Goal: Task Accomplishment & Management: Complete application form

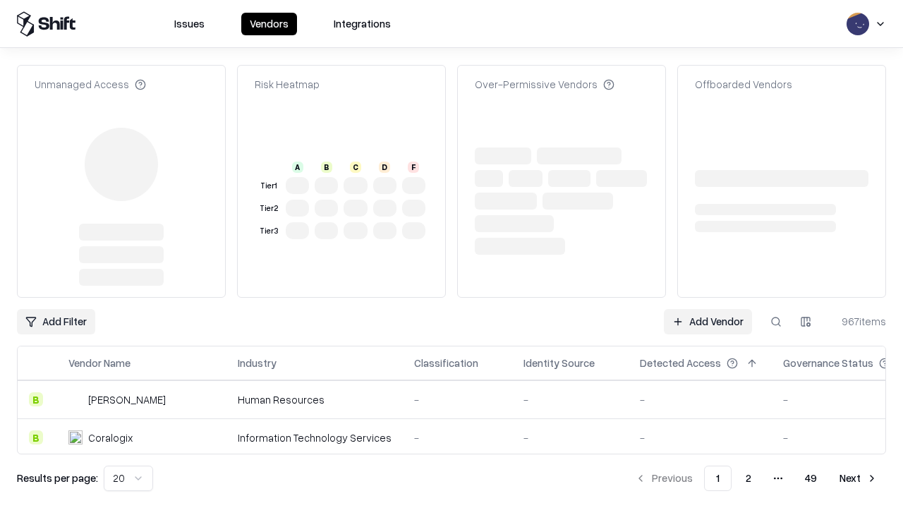
click at [707, 309] on link "Add Vendor" at bounding box center [708, 321] width 88 height 25
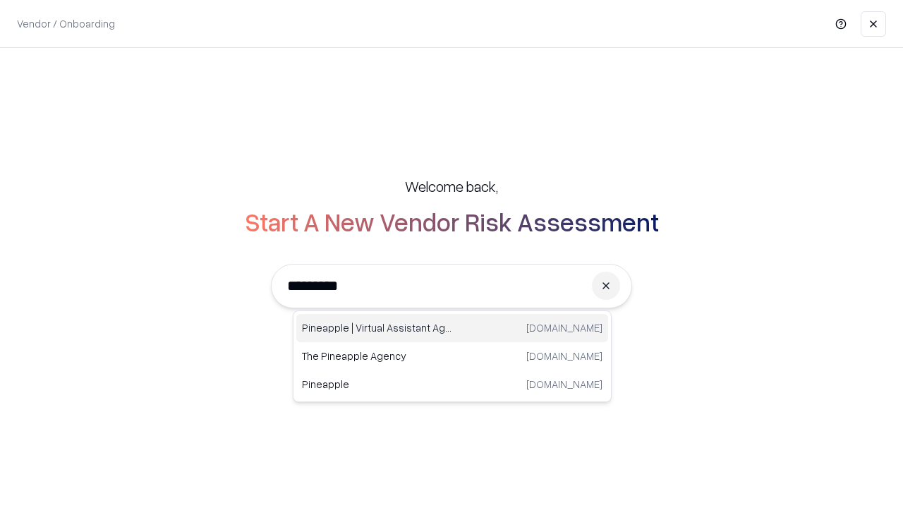
click at [452, 328] on div "Pineapple | Virtual Assistant Agency [DOMAIN_NAME]" at bounding box center [452, 328] width 312 height 28
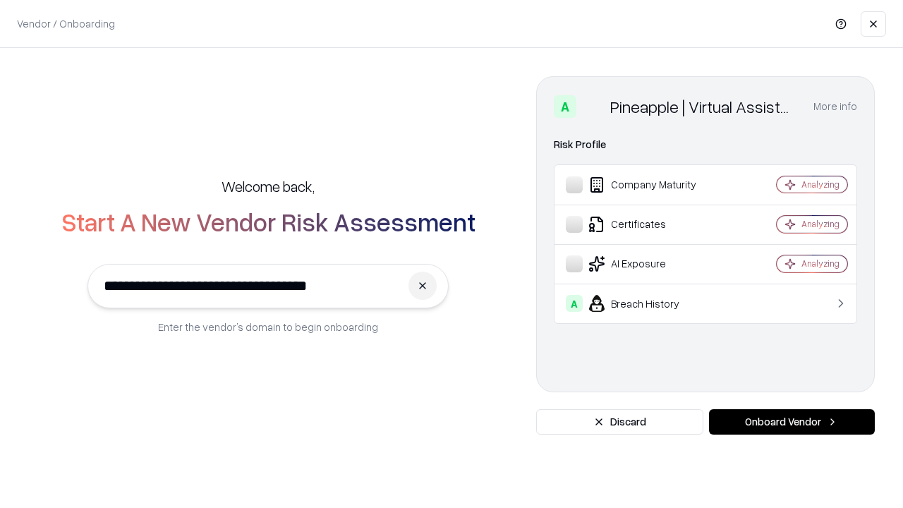
type input "**********"
click at [791, 422] on button "Onboard Vendor" at bounding box center [792, 421] width 166 height 25
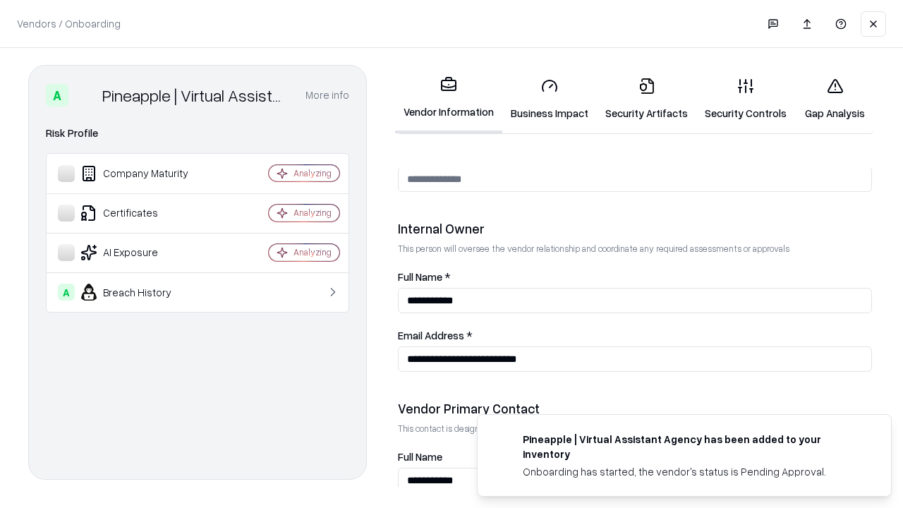
scroll to position [731, 0]
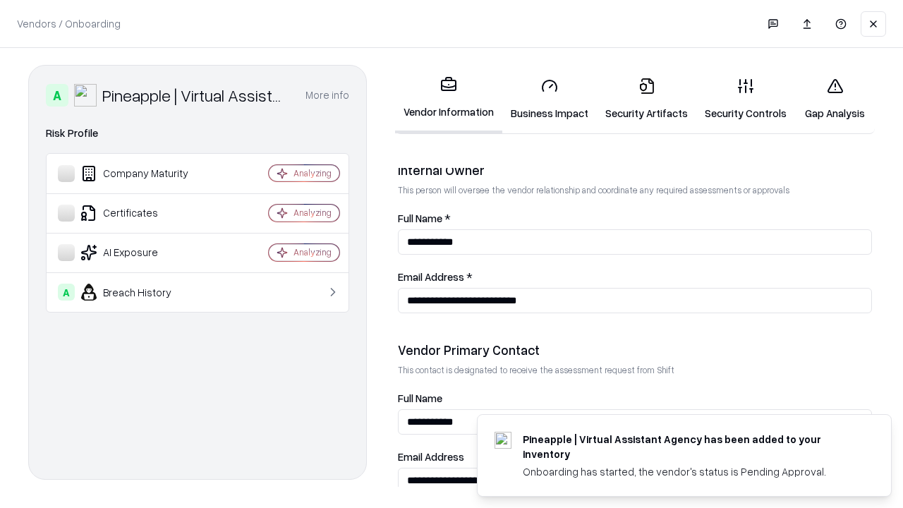
click at [646, 99] on link "Security Artifacts" at bounding box center [646, 99] width 99 height 66
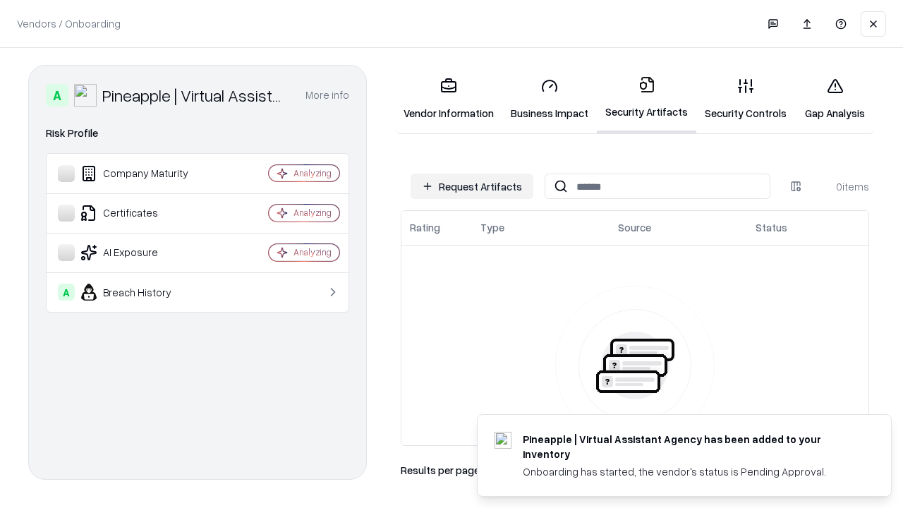
click at [472, 186] on button "Request Artifacts" at bounding box center [471, 186] width 123 height 25
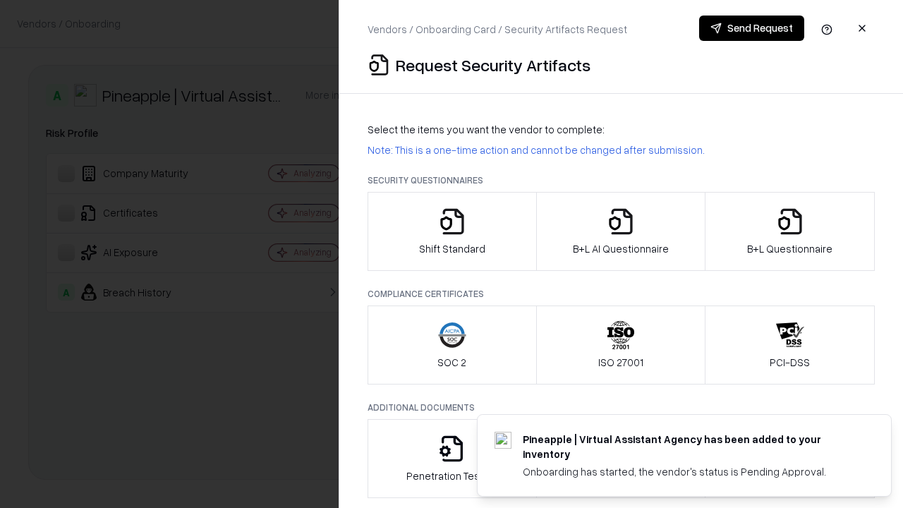
click at [789, 231] on icon "button" at bounding box center [790, 221] width 28 height 28
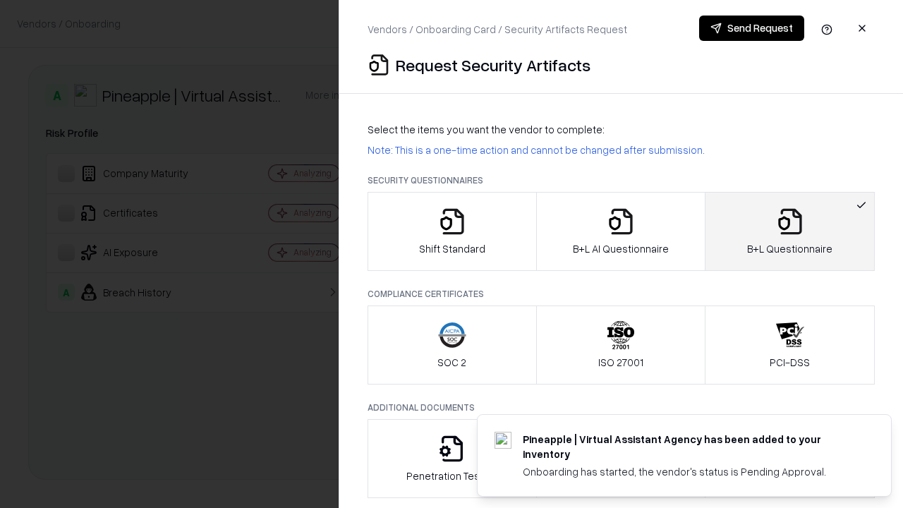
click at [620, 231] on icon "button" at bounding box center [621, 221] width 28 height 28
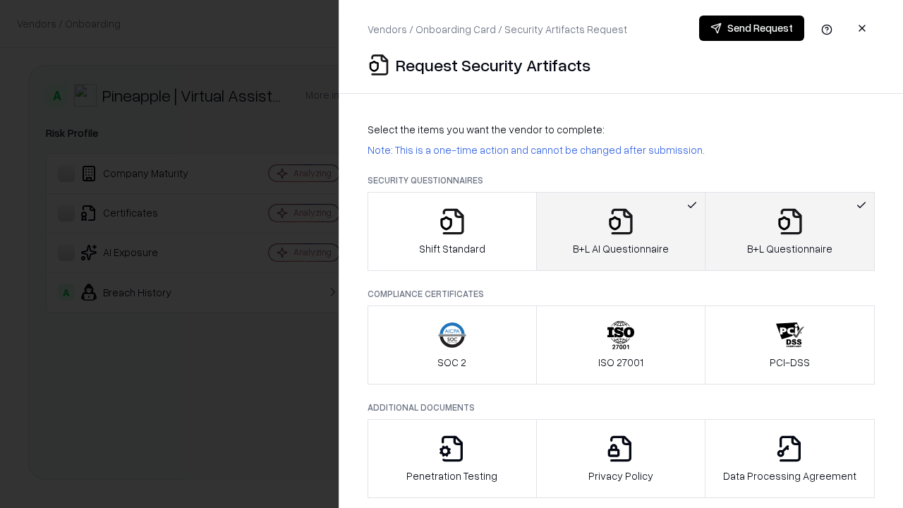
click at [751, 28] on button "Send Request" at bounding box center [751, 28] width 105 height 25
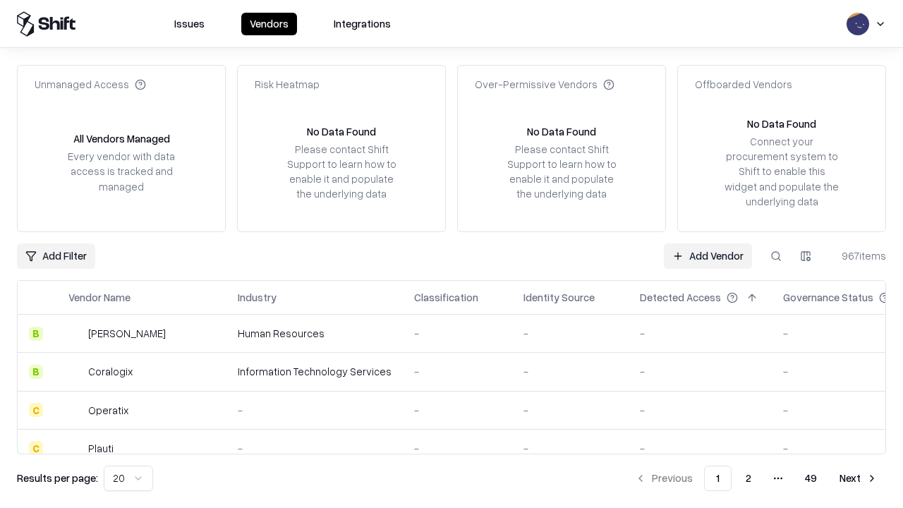
click at [776, 255] on button at bounding box center [775, 255] width 25 height 25
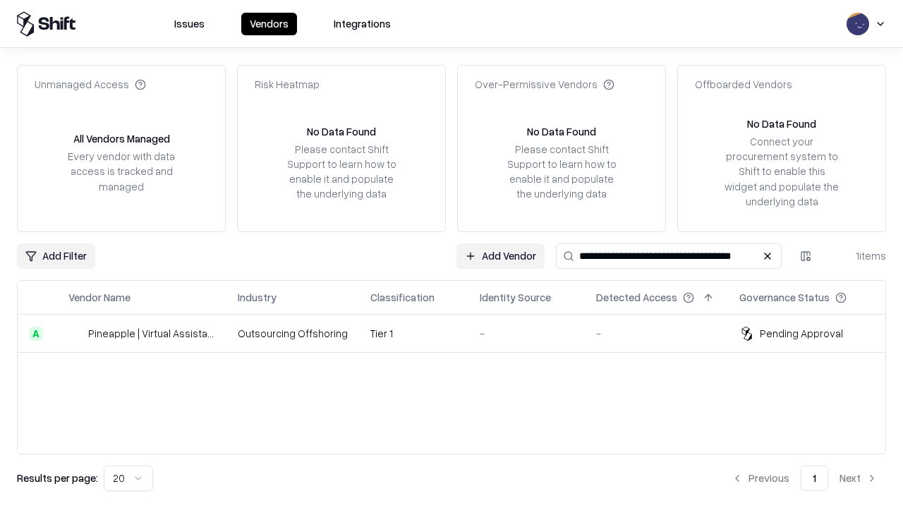
type input "**********"
click at [460, 333] on td "Tier 1" at bounding box center [413, 334] width 109 height 38
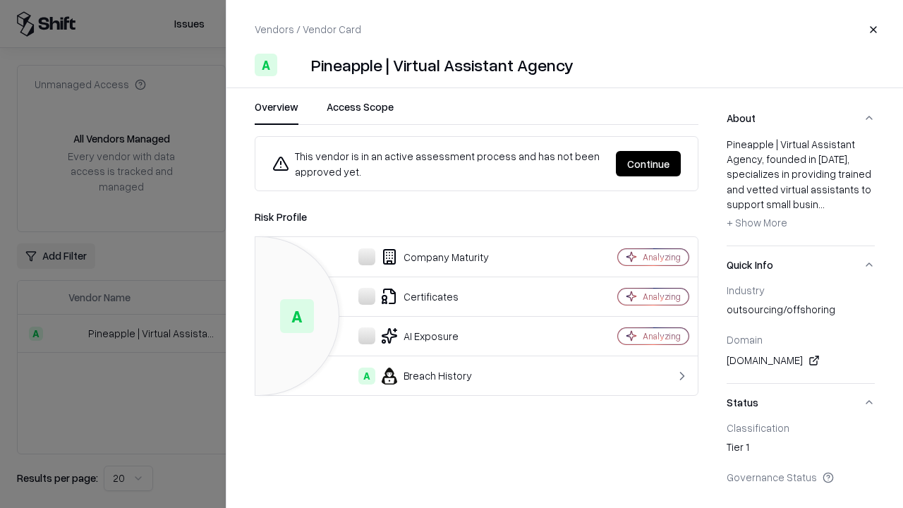
click at [648, 164] on button "Continue" at bounding box center [648, 163] width 65 height 25
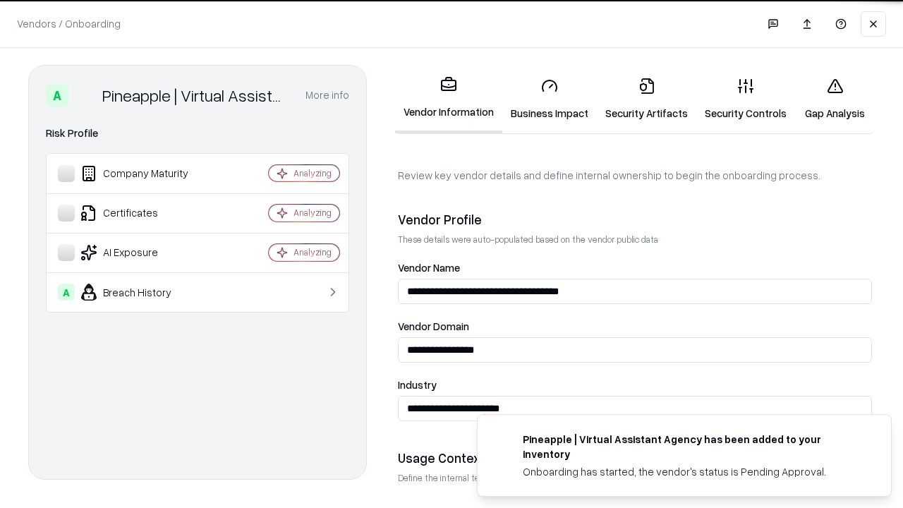
click at [646, 99] on link "Security Artifacts" at bounding box center [646, 99] width 99 height 66
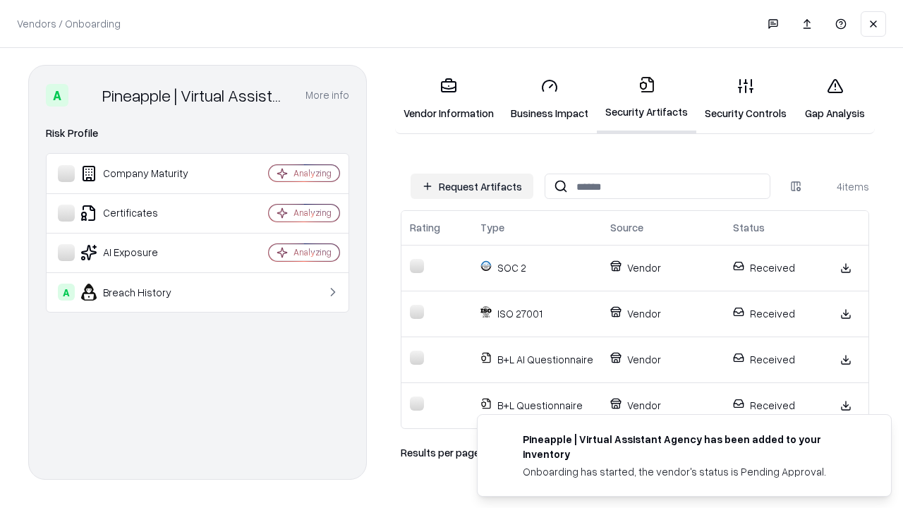
click at [834, 99] on link "Gap Analysis" at bounding box center [835, 99] width 80 height 66
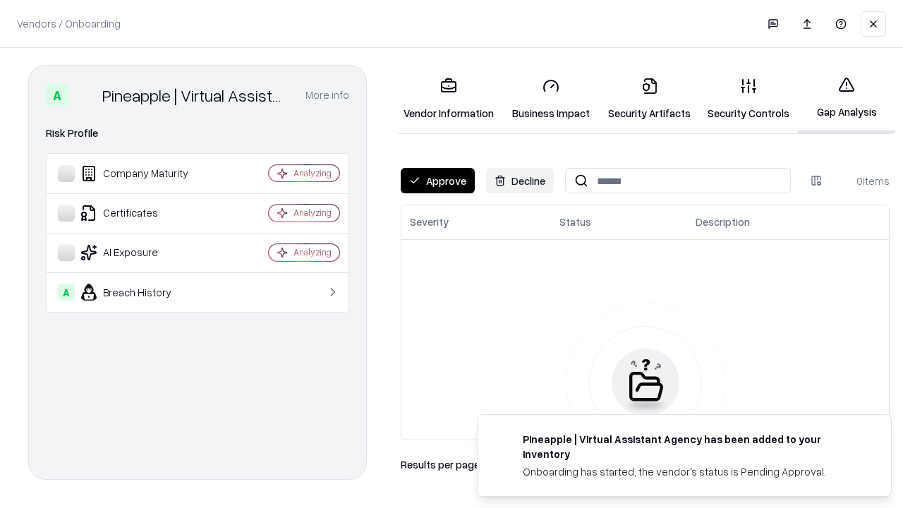
click at [437, 181] on button "Approve" at bounding box center [438, 180] width 74 height 25
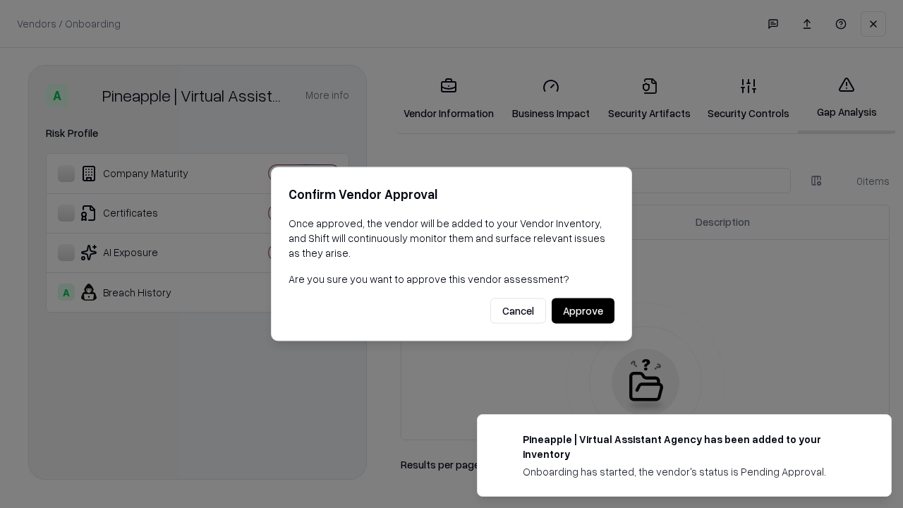
click at [583, 310] on button "Approve" at bounding box center [583, 310] width 63 height 25
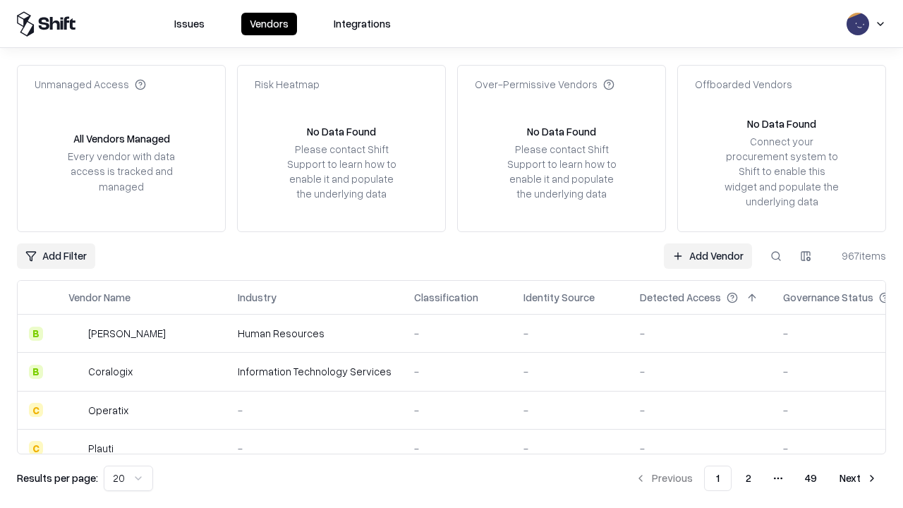
type input "**********"
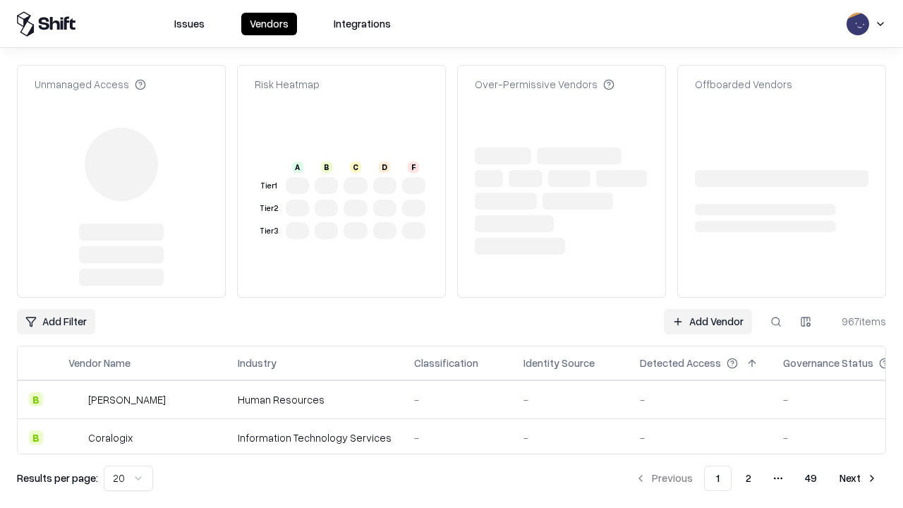
click at [707, 309] on link "Add Vendor" at bounding box center [708, 321] width 88 height 25
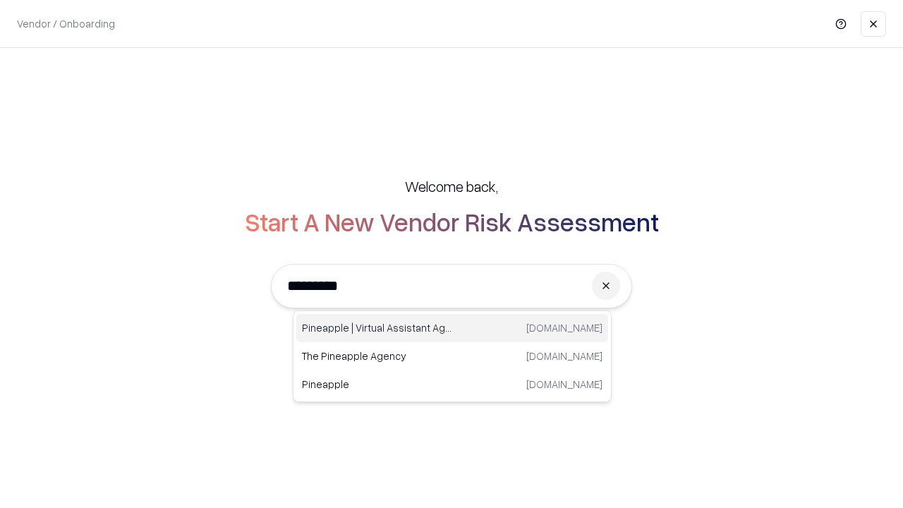
click at [452, 328] on div "Pineapple | Virtual Assistant Agency [DOMAIN_NAME]" at bounding box center [452, 328] width 312 height 28
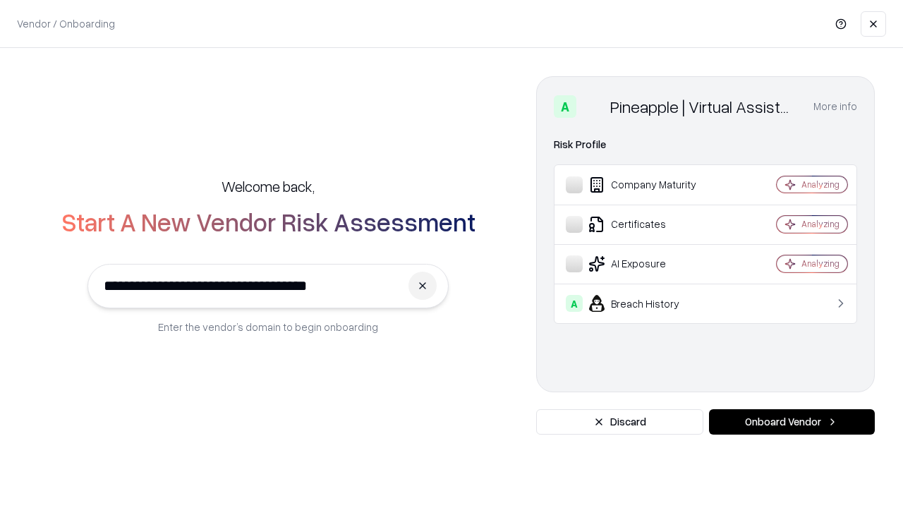
type input "**********"
click at [791, 422] on button "Onboard Vendor" at bounding box center [792, 421] width 166 height 25
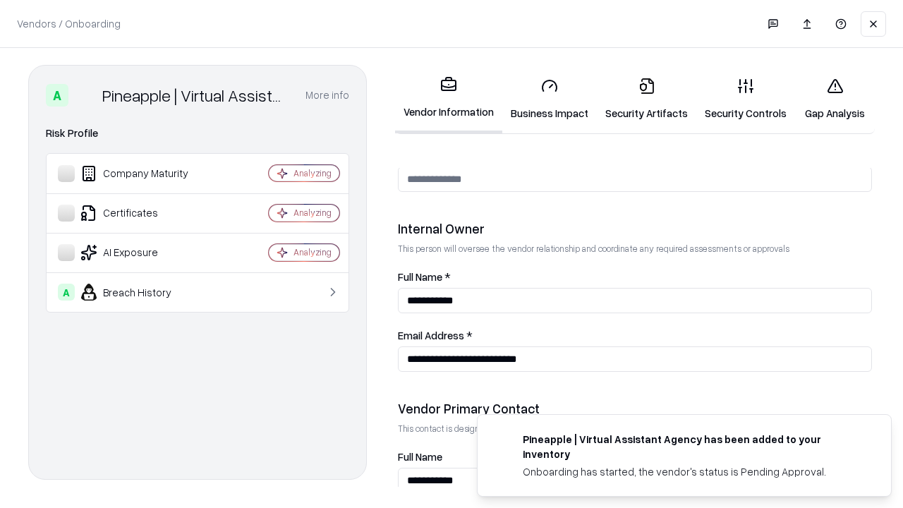
scroll to position [731, 0]
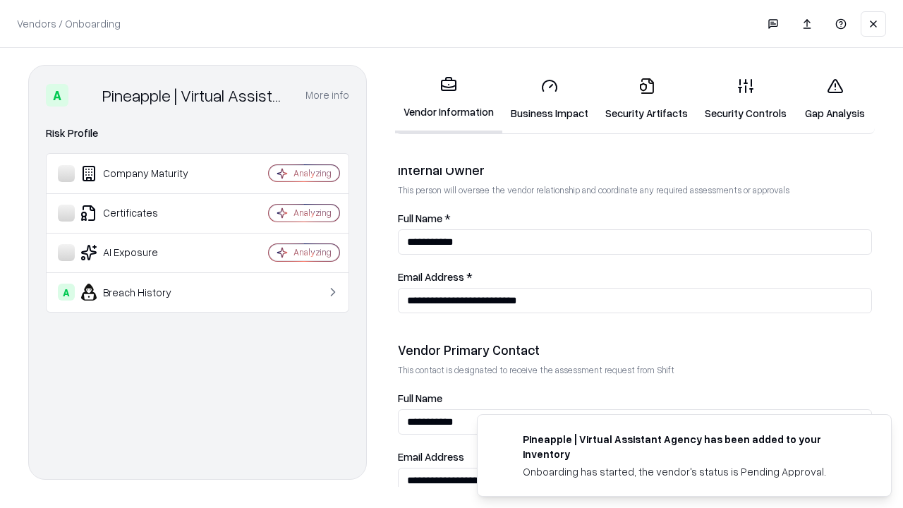
click at [834, 99] on link "Gap Analysis" at bounding box center [835, 99] width 80 height 66
